Goal: Check status: Check status

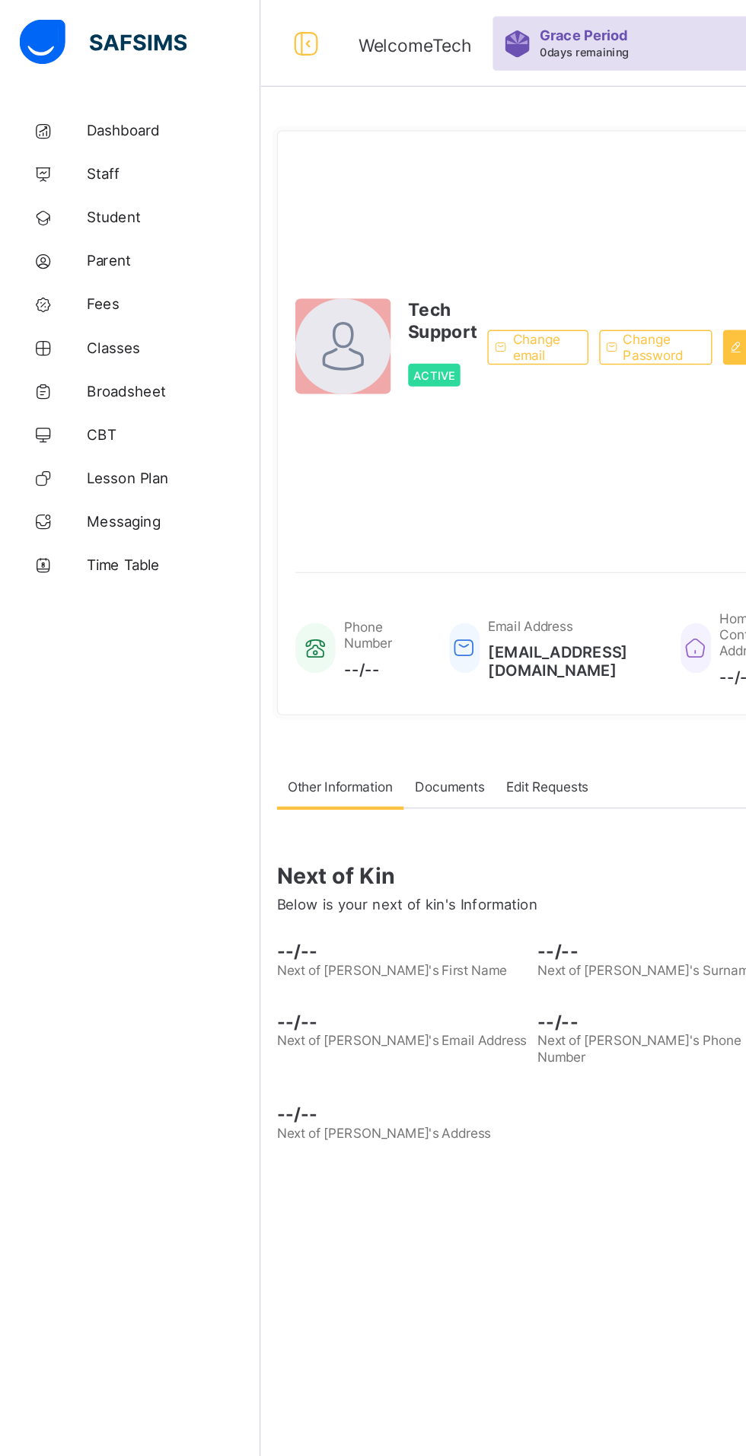
click at [96, 211] on span "Fees" at bounding box center [122, 213] width 122 height 12
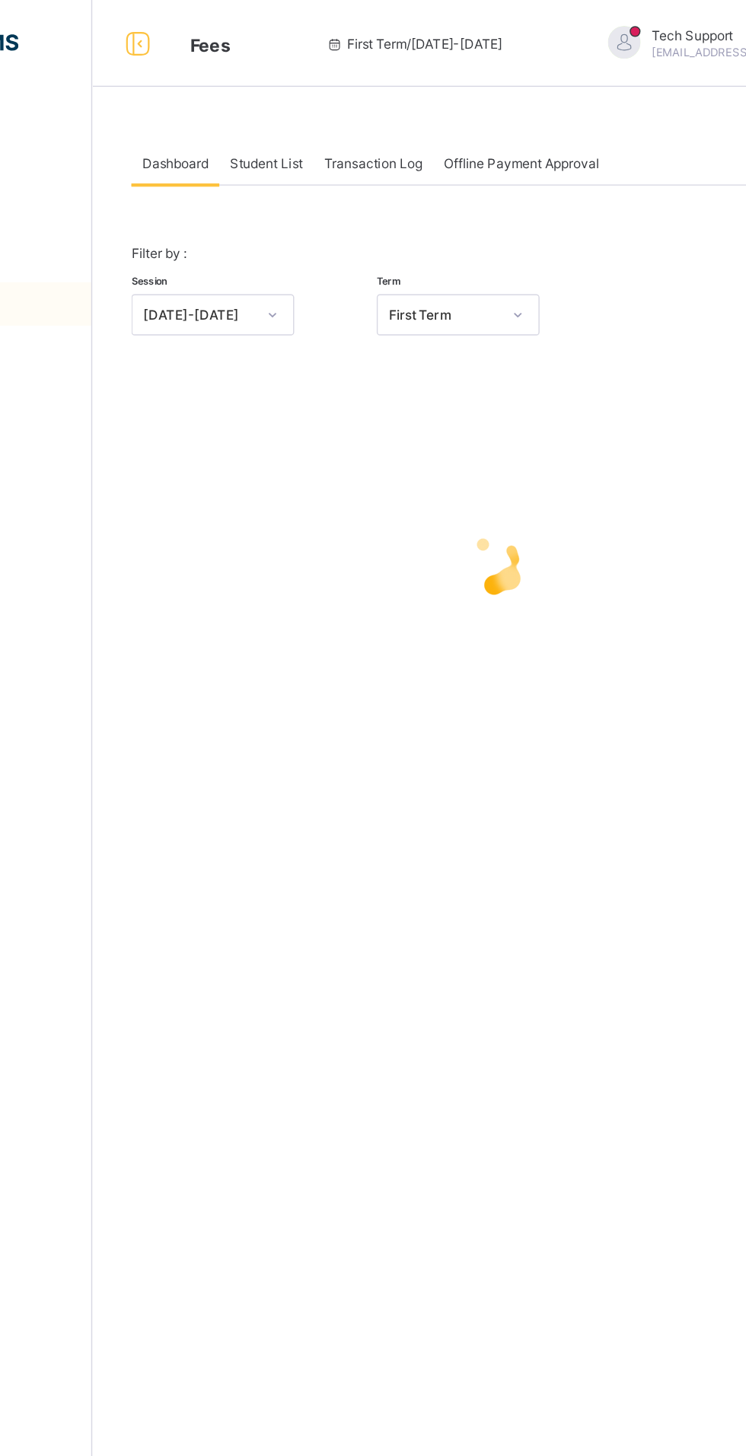
click at [320, 114] on span "Student List" at bounding box center [304, 114] width 51 height 11
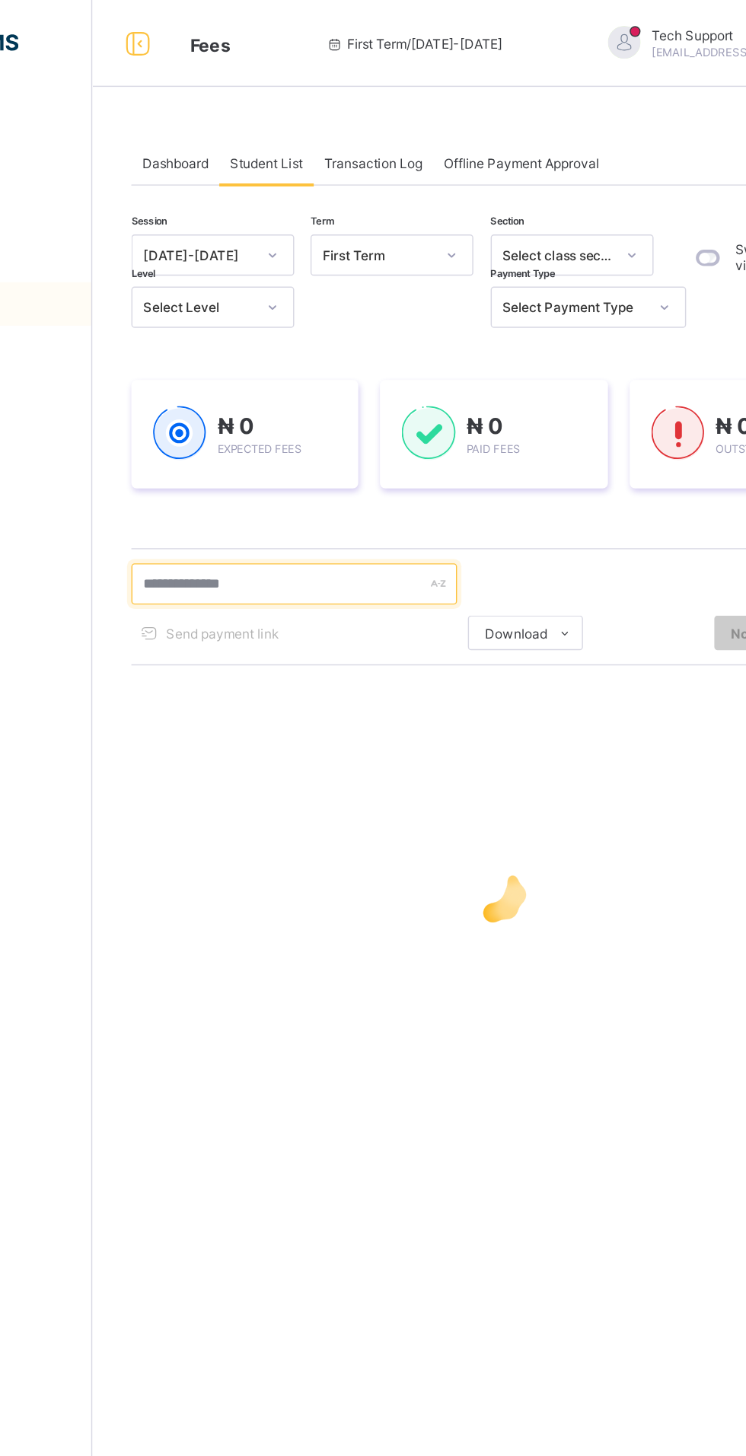
click at [308, 413] on input "text" at bounding box center [324, 409] width 228 height 29
click at [383, 404] on input "text" at bounding box center [324, 409] width 228 height 29
type input "**********"
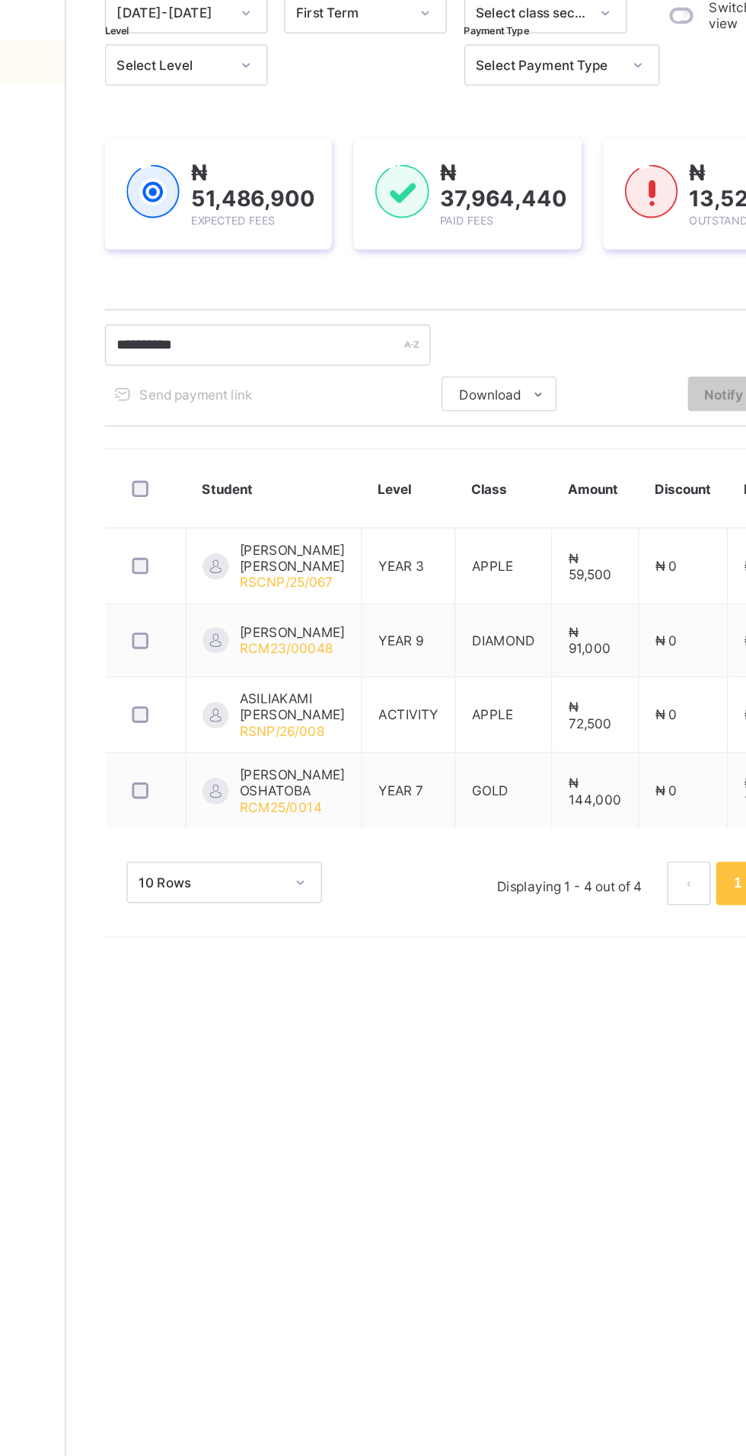
click at [331, 724] on span "[PERSON_NAME] OSHATOBA" at bounding box center [341, 718] width 74 height 23
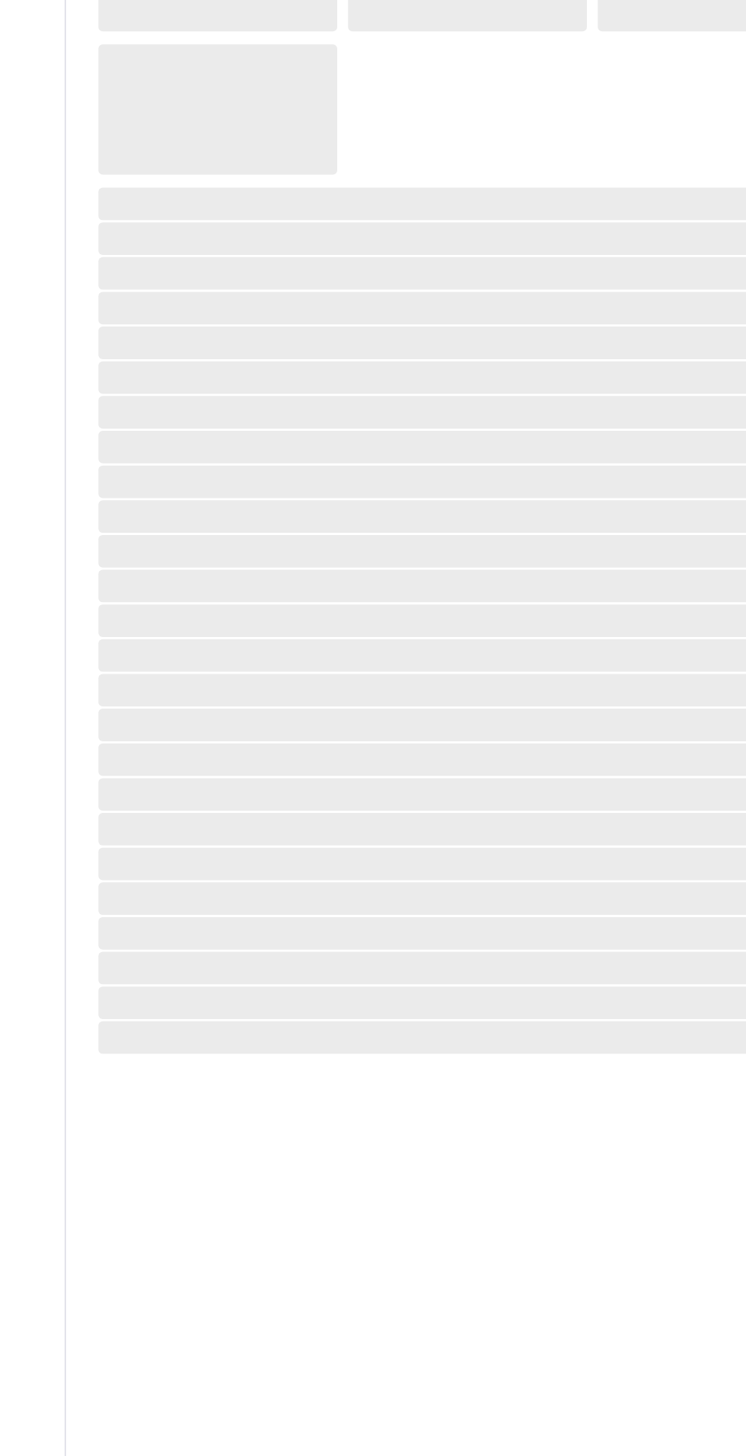
click at [318, 722] on span "‌" at bounding box center [463, 726] width 517 height 23
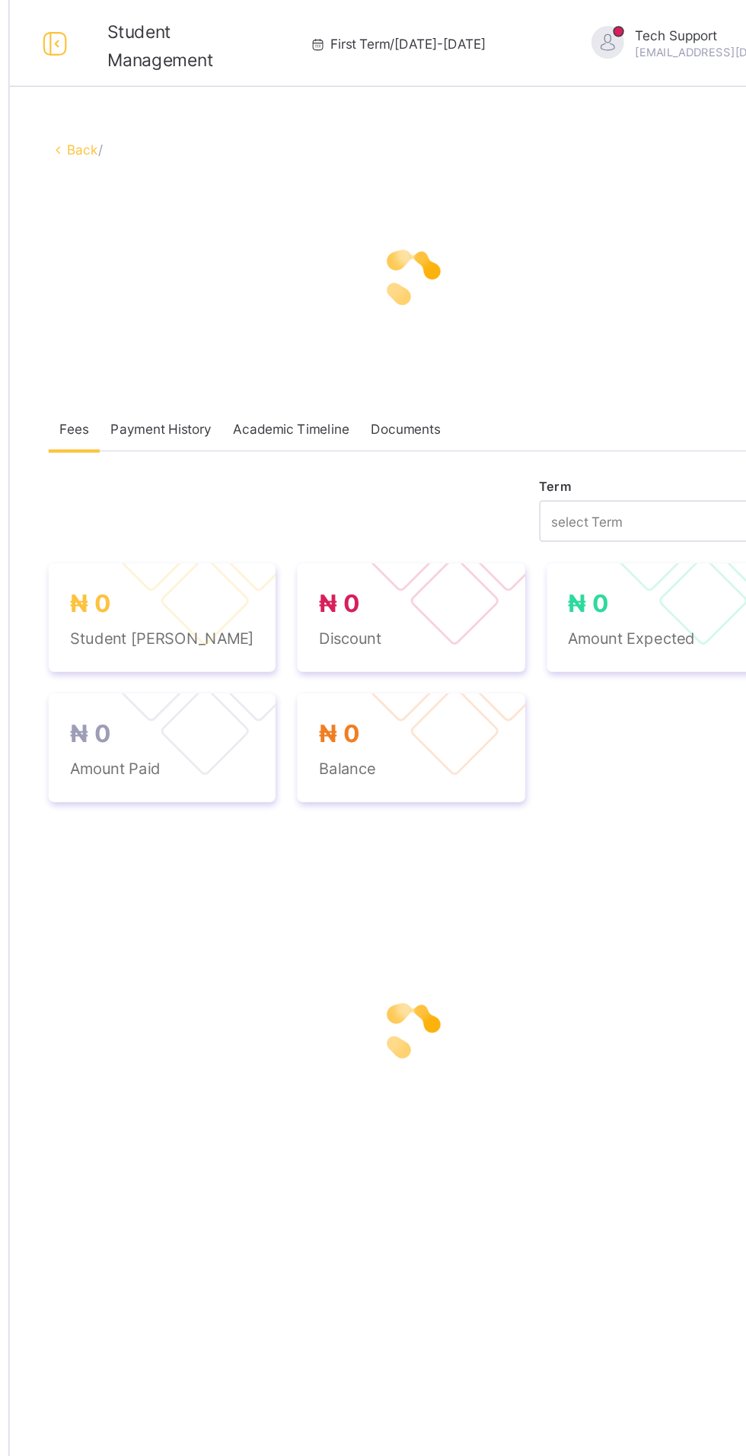
click at [294, 301] on span "Payment History" at bounding box center [288, 300] width 71 height 11
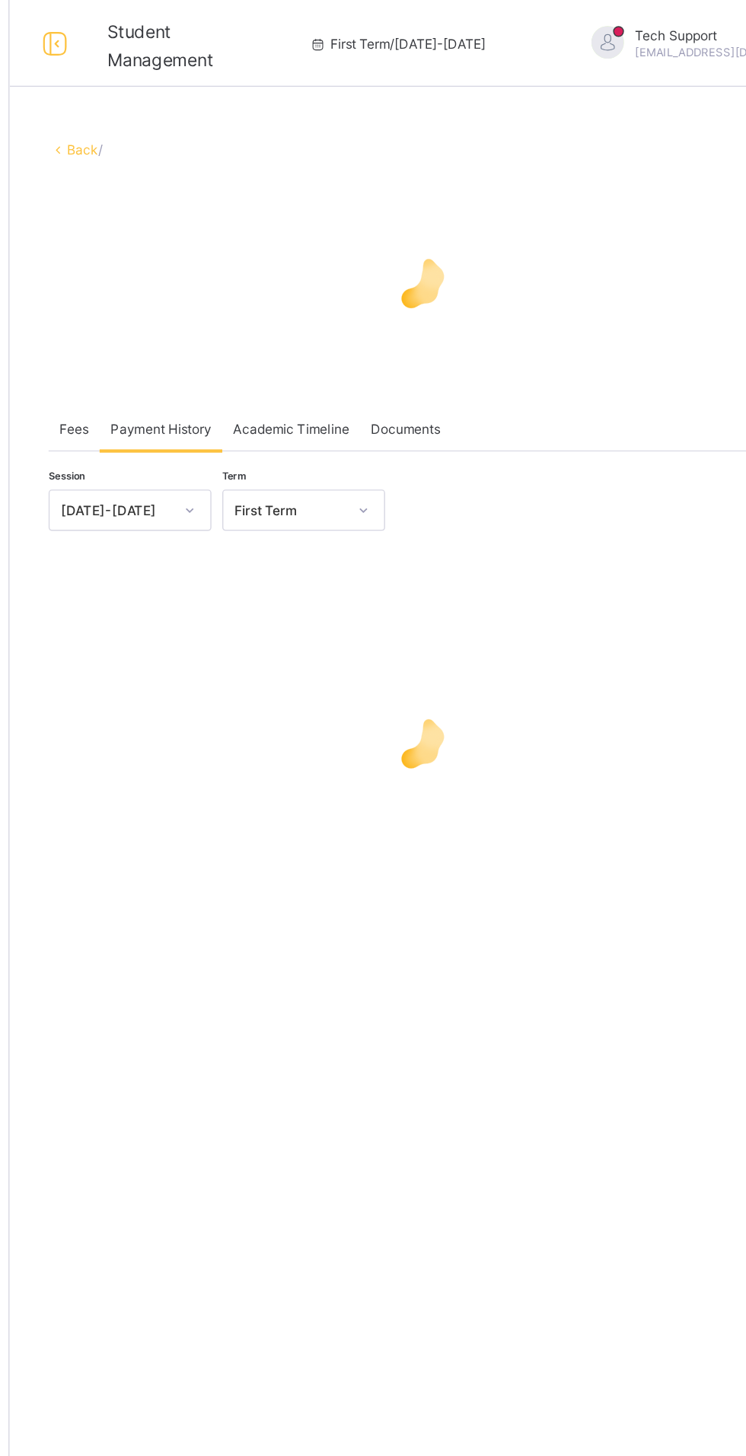
click at [227, 301] on span "Fees" at bounding box center [228, 300] width 21 height 11
